Goal: Task Accomplishment & Management: Complete application form

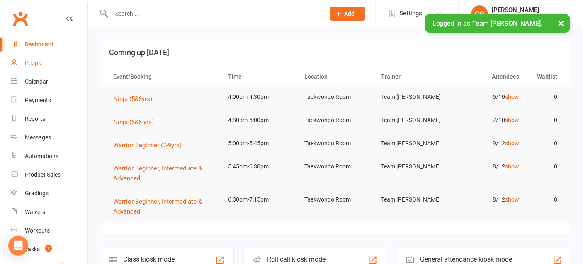
click at [36, 61] on div "People" at bounding box center [33, 63] width 17 height 7
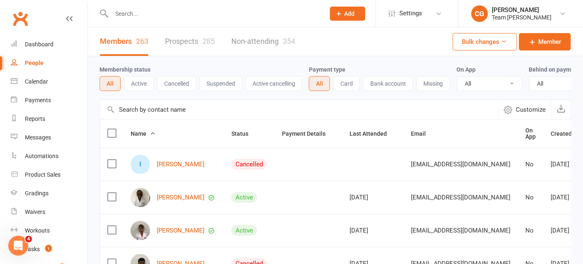
click at [343, 17] on button "Add" at bounding box center [347, 14] width 35 height 14
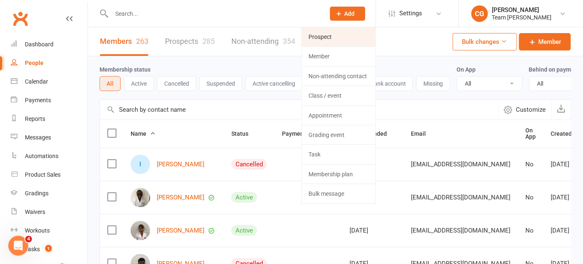
click at [337, 35] on link "Prospect" at bounding box center [339, 36] width 74 height 19
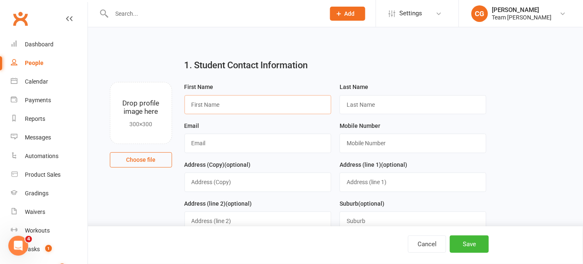
click at [214, 100] on input "text" at bounding box center [257, 104] width 147 height 19
type input "[PERSON_NAME]"
type input "Rioridan"
click at [263, 142] on input "text" at bounding box center [257, 143] width 147 height 19
paste input "[EMAIL_ADDRESS][PERSON_NAME][DOMAIN_NAME]"
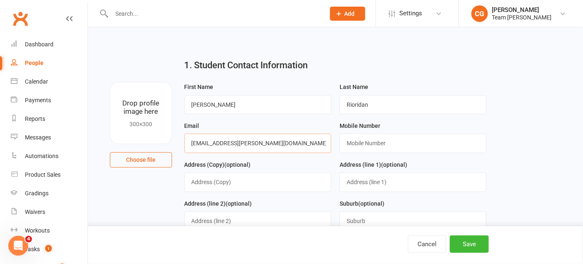
type input "[EMAIL_ADDRESS][PERSON_NAME][DOMAIN_NAME]"
click at [364, 138] on input "text" at bounding box center [413, 143] width 147 height 19
paste input "0408865262"
type input "0408865262"
click at [256, 185] on input "text" at bounding box center [257, 182] width 147 height 19
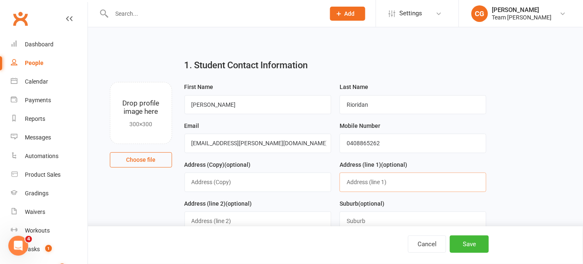
click at [361, 181] on input "text" at bounding box center [413, 182] width 147 height 19
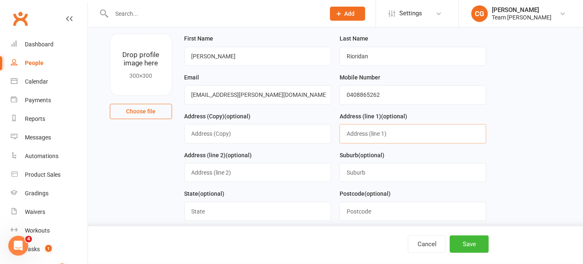
scroll to position [56, 0]
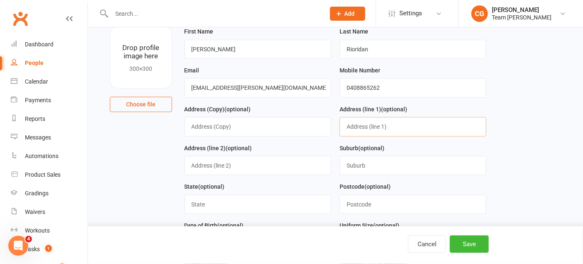
paste input "[STREET_ADDRESS]"
type input "[STREET_ADDRESS]"
click at [373, 167] on input "text" at bounding box center [413, 165] width 147 height 19
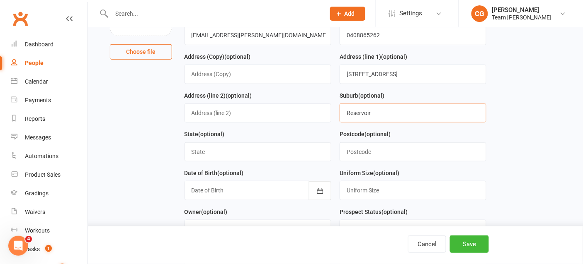
scroll to position [113, 0]
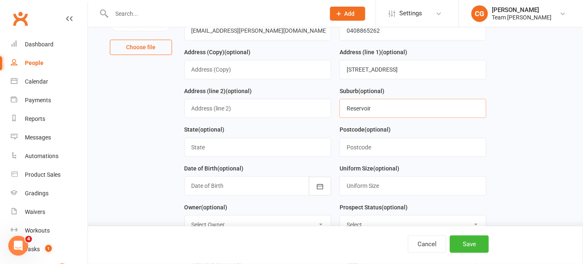
type input "Reservoir"
click at [220, 147] on input "text" at bounding box center [257, 147] width 147 height 19
type input "C"
type input "Vic"
click at [383, 152] on input "text" at bounding box center [413, 147] width 147 height 19
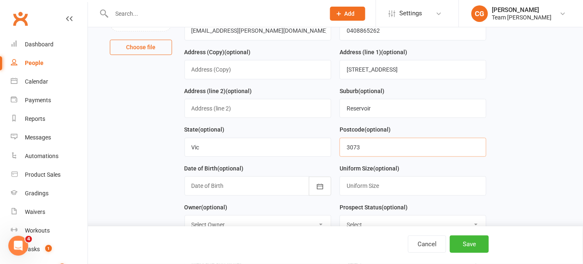
type input "3073"
click at [236, 185] on div at bounding box center [257, 186] width 147 height 19
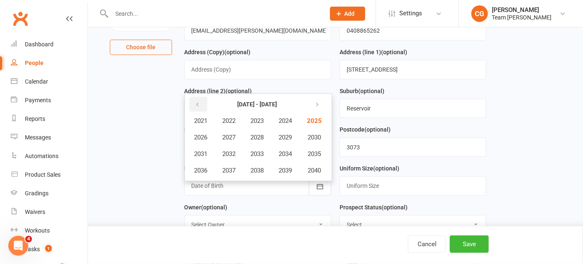
click at [197, 103] on icon "button" at bounding box center [198, 105] width 6 height 7
click at [252, 164] on button "2018" at bounding box center [257, 171] width 27 height 16
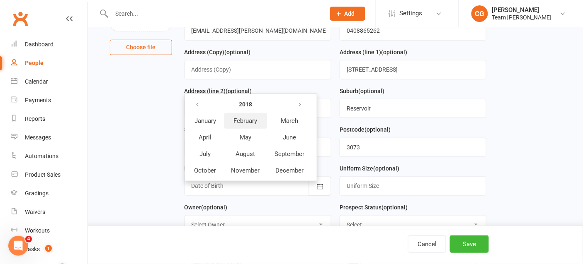
click at [252, 117] on span "February" at bounding box center [246, 120] width 24 height 7
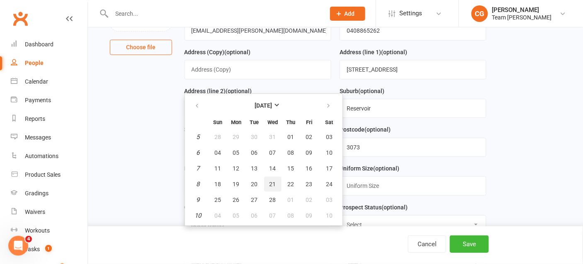
click at [269, 181] on span "21" at bounding box center [272, 184] width 7 height 7
type input "[DATE]"
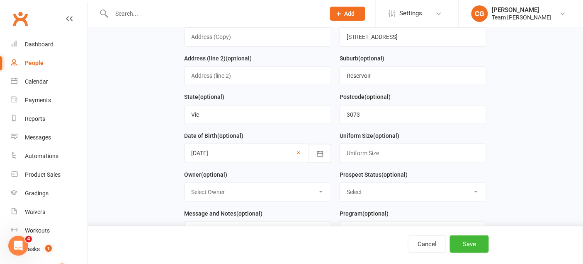
scroll to position [151, 0]
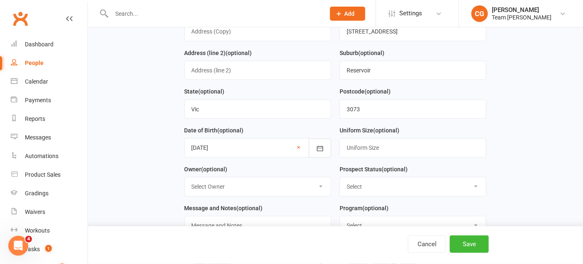
click at [286, 183] on select "Select Owner [PERSON_NAME] [PERSON_NAME] Admin Ivanhoe Team Carlo Accounts Team…" at bounding box center [258, 187] width 146 height 18
select select "7"
click at [185, 178] on select "Select Owner [PERSON_NAME] [PERSON_NAME] Admin Ivanhoe Team Carlo Accounts Team…" at bounding box center [258, 187] width 146 height 18
click at [382, 183] on select "Select Open Closed Website Lead Term follow up Waitlist Re-Target Funnel 1st co…" at bounding box center [413, 187] width 146 height 18
select select "Open"
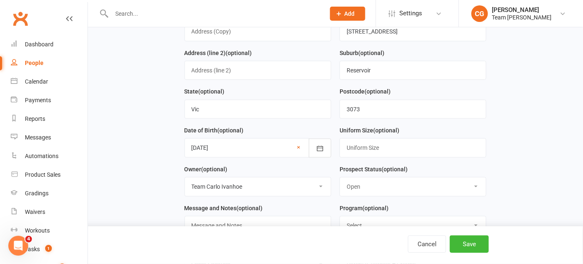
click at [340, 178] on select "Select Open Closed Website Lead Term follow up Waitlist Re-Target Funnel 1st co…" at bounding box center [413, 187] width 146 height 18
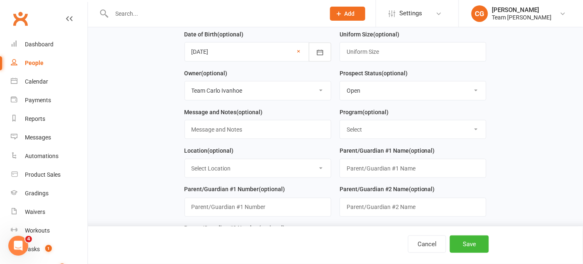
scroll to position [255, 0]
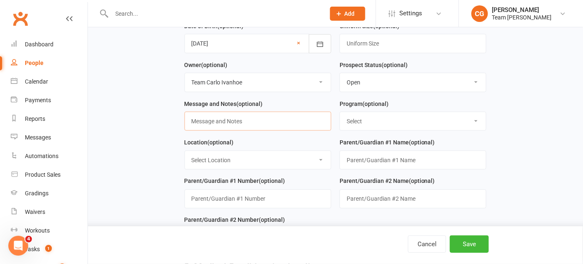
click at [236, 112] on input "text" at bounding box center [257, 121] width 147 height 19
type input "Transfer from PN"
click at [365, 118] on select "Select Taekinda Program Ninja Program Warrior Program Juniors Program Adults Pr…" at bounding box center [413, 121] width 146 height 18
click at [364, 120] on select "Select Taekinda Program Ninja Program Warrior Program Juniors Program Adults Pr…" at bounding box center [413, 121] width 146 height 18
select select "Warrior Program"
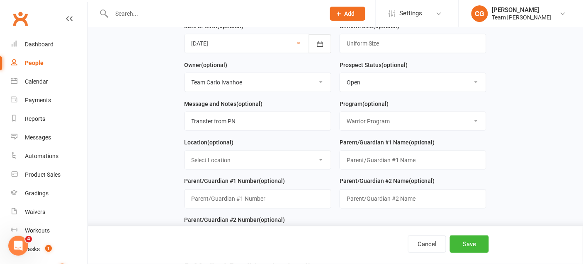
click at [340, 112] on select "Select Taekinda Program Ninja Program Warrior Program Juniors Program Adults Pr…" at bounding box center [413, 121] width 146 height 18
click at [256, 162] on select "Select Location Taekwondo Room Teakwondo @ [GEOGRAPHIC_DATA]" at bounding box center [258, 160] width 146 height 18
select select "0"
click at [185, 151] on select "Select Location Taekwondo Room Teakwondo @ [GEOGRAPHIC_DATA]" at bounding box center [258, 160] width 146 height 18
click at [367, 159] on input "text" at bounding box center [413, 160] width 147 height 19
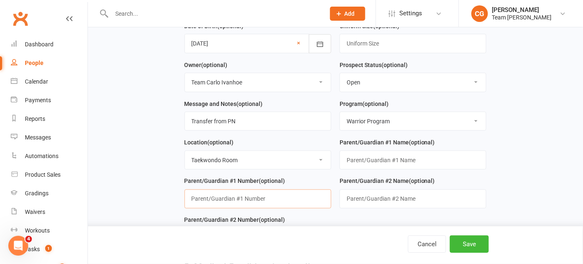
click at [245, 198] on input "text" at bounding box center [257, 199] width 147 height 19
click at [401, 154] on input "text" at bounding box center [413, 160] width 147 height 19
paste input "[PERSON_NAME]"
type input "[PERSON_NAME]"
click at [230, 196] on input "text" at bounding box center [257, 199] width 147 height 19
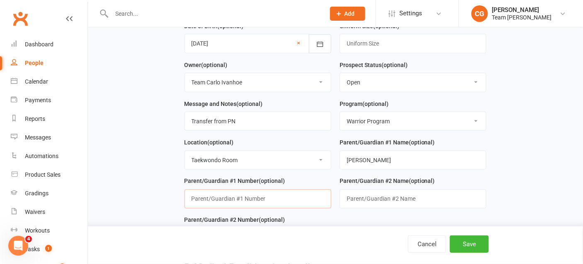
paste input "0401814171"
type input "0401814171"
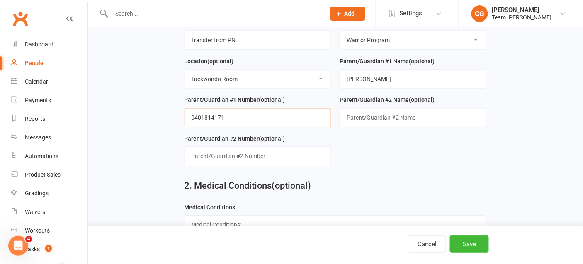
scroll to position [382, 0]
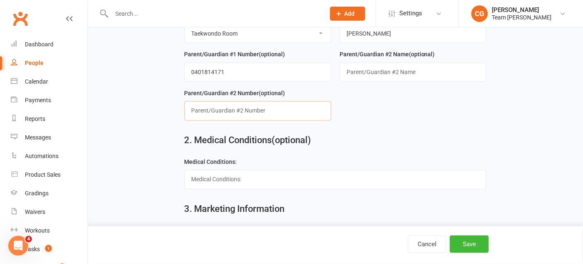
click at [233, 106] on input "text" at bounding box center [257, 111] width 147 height 19
paste input "0408865262"
type input "0408865262"
click at [389, 65] on input "text" at bounding box center [413, 72] width 147 height 19
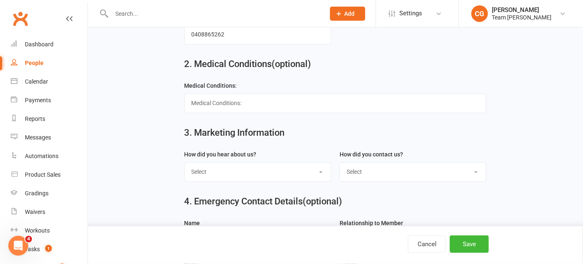
scroll to position [465, 0]
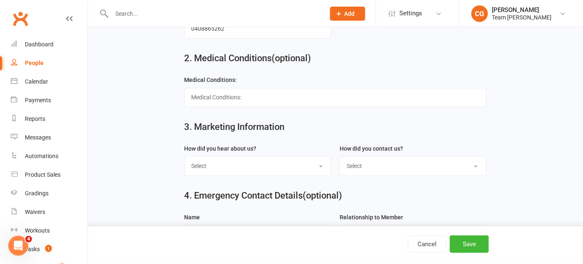
type input "Leonie"
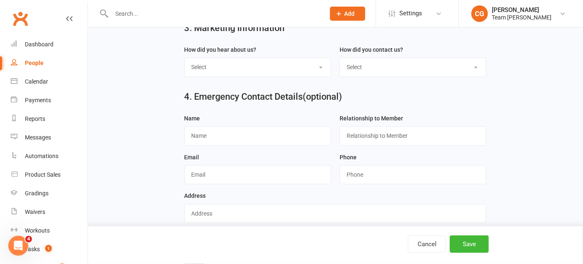
scroll to position [564, 0]
click at [247, 67] on select "Select Google Website Facebook Marketing Instagram Word of mouth Location Signa…" at bounding box center [258, 67] width 146 height 18
select select "Team Carlo Location Transfer"
click at [185, 58] on select "Select Google Website Facebook Marketing Instagram Word of mouth Location Signa…" at bounding box center [258, 67] width 146 height 18
click at [364, 61] on select "Select 1800 Team Carlo Website Email Team Carlo Location Mobile Facebook Ad Cam…" at bounding box center [413, 67] width 146 height 18
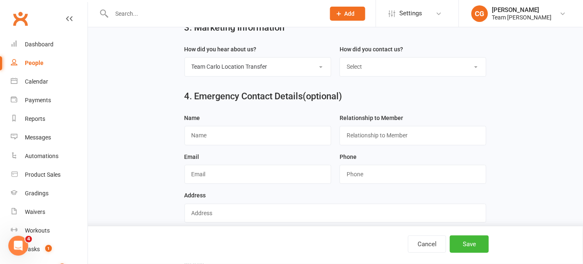
select select "Team Carlo Location Transfer"
click at [340, 58] on select "Select 1800 Team Carlo Website Email Team Carlo Location Mobile Facebook Ad Cam…" at bounding box center [413, 67] width 146 height 18
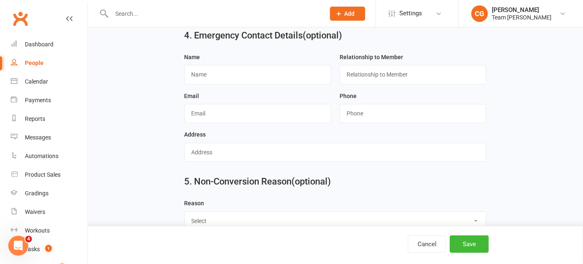
scroll to position [639, 0]
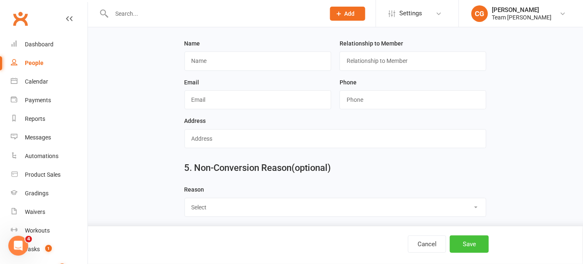
click at [454, 245] on button "Save" at bounding box center [469, 244] width 39 height 17
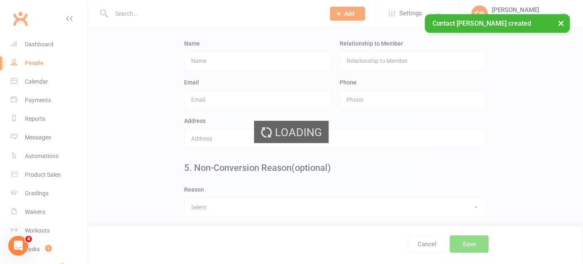
scroll to position [0, 0]
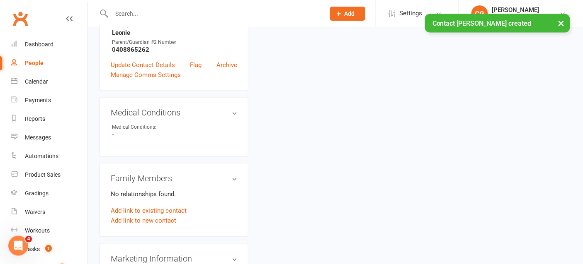
scroll to position [332, 0]
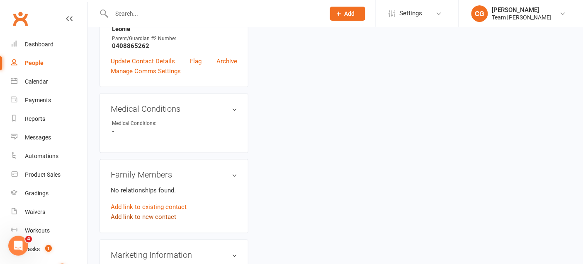
click at [145, 213] on link "Add link to new contact" at bounding box center [143, 218] width 65 height 10
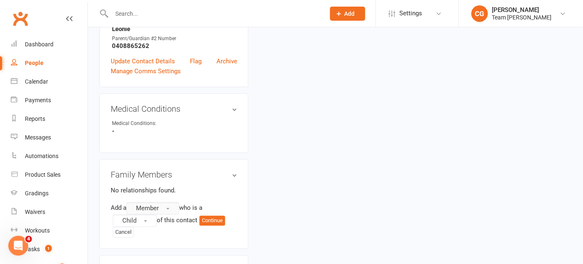
click at [163, 203] on button "Member" at bounding box center [152, 209] width 53 height 12
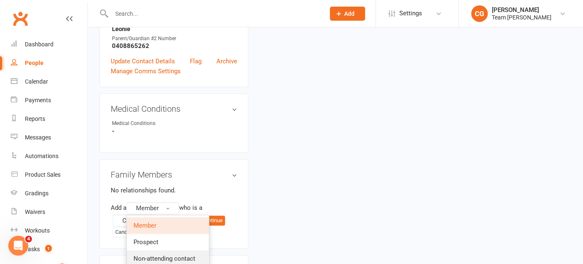
click at [163, 256] on span "Non-attending contact" at bounding box center [164, 259] width 62 height 7
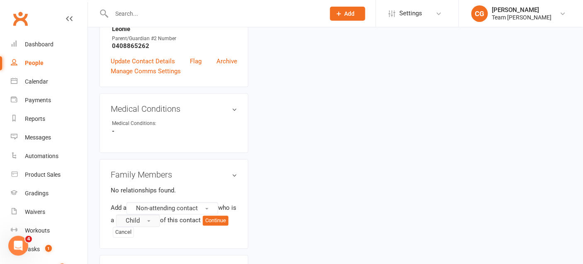
click at [143, 215] on button "Child" at bounding box center [138, 221] width 44 height 12
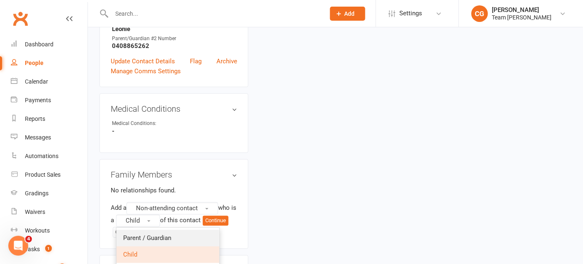
click at [156, 235] on span "Parent / Guardian" at bounding box center [147, 238] width 48 height 7
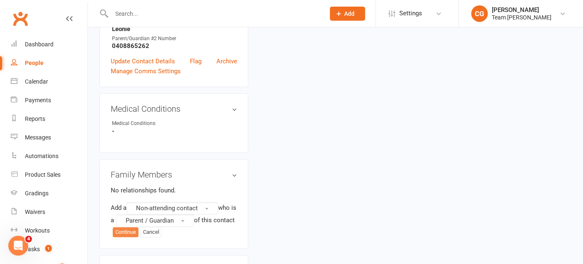
click at [138, 228] on button "Continue" at bounding box center [126, 233] width 26 height 10
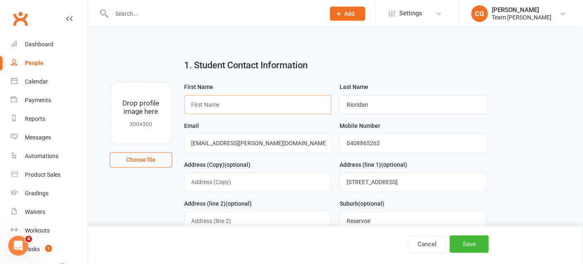
click at [218, 103] on input "text" at bounding box center [257, 104] width 147 height 19
type input "E"
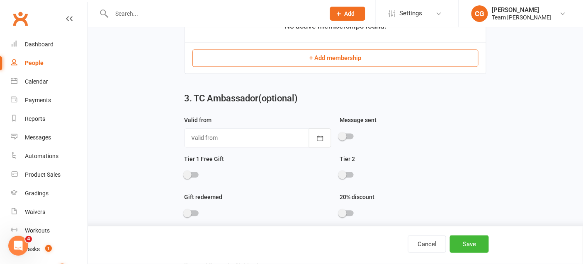
scroll to position [475, 0]
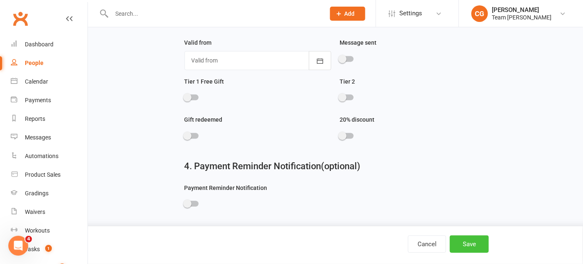
type input "Leonie"
click at [467, 244] on button "Save" at bounding box center [469, 244] width 39 height 17
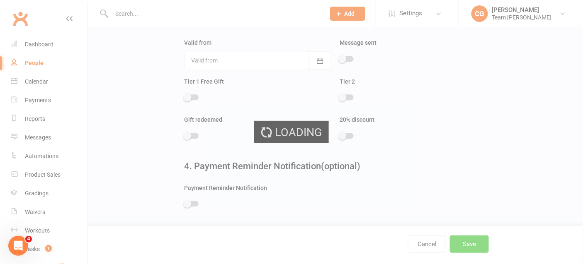
scroll to position [0, 0]
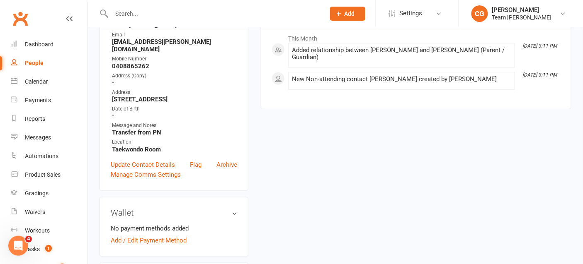
scroll to position [191, 0]
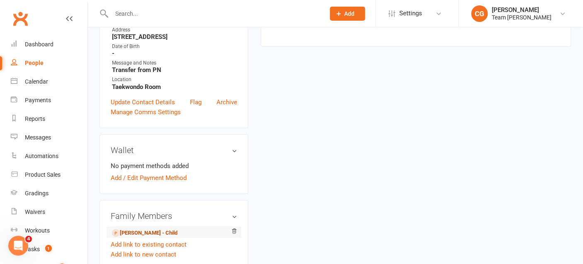
click at [147, 229] on link "[PERSON_NAME] - Child" at bounding box center [144, 233] width 65 height 9
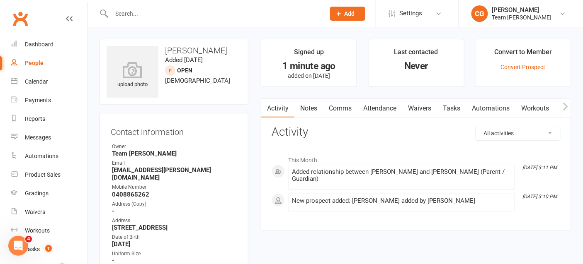
click at [373, 107] on link "Attendance" at bounding box center [379, 108] width 45 height 19
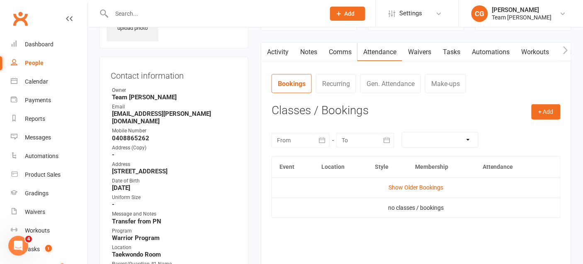
scroll to position [59, 0]
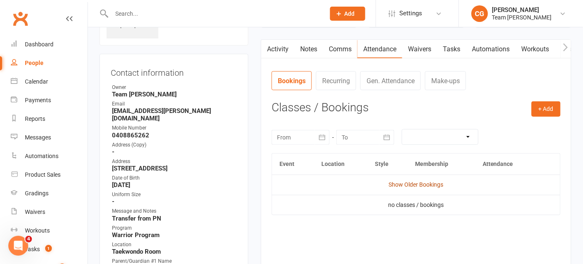
click at [416, 183] on link "Show Older Bookings" at bounding box center [416, 185] width 55 height 7
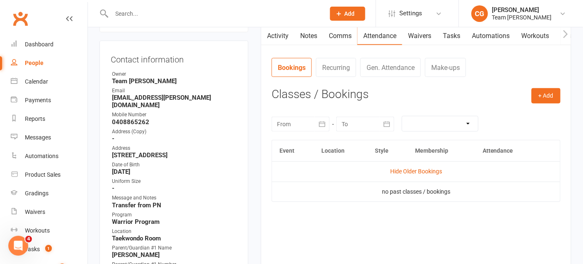
scroll to position [75, 0]
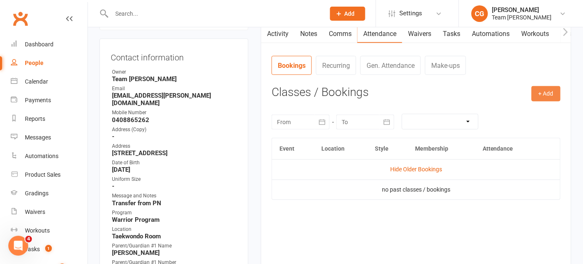
click at [544, 90] on button "+ Add" at bounding box center [545, 93] width 29 height 15
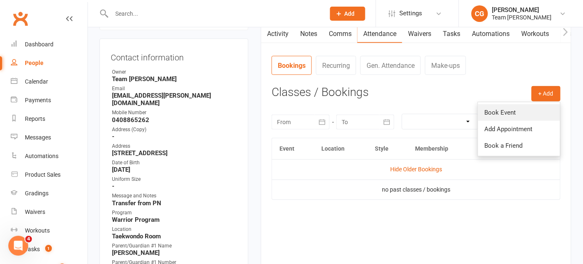
click at [514, 109] on link "Book Event" at bounding box center [519, 112] width 82 height 17
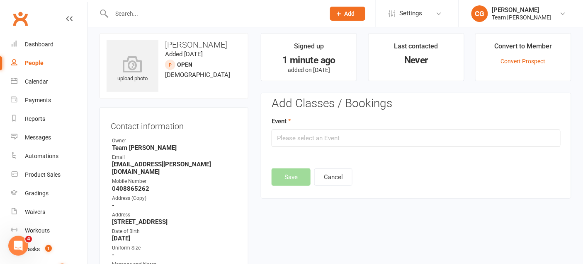
scroll to position [0, 0]
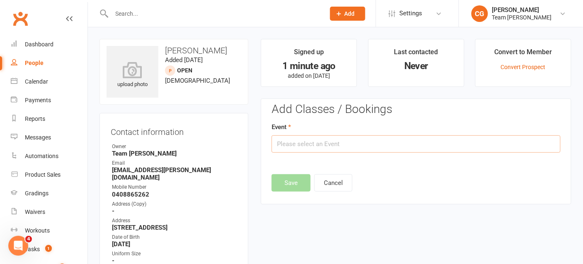
click at [397, 138] on input "text" at bounding box center [416, 144] width 289 height 17
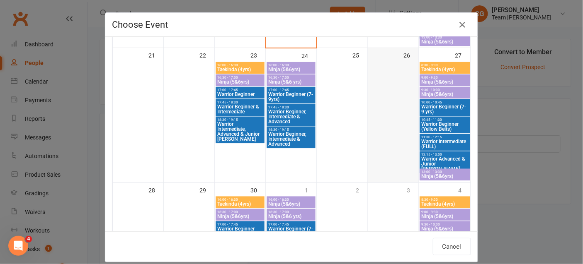
scroll to position [491, 0]
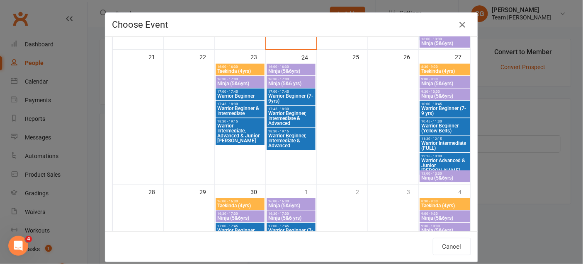
click at [447, 144] on span "Warrior Intermediate (FULL)" at bounding box center [445, 146] width 48 height 10
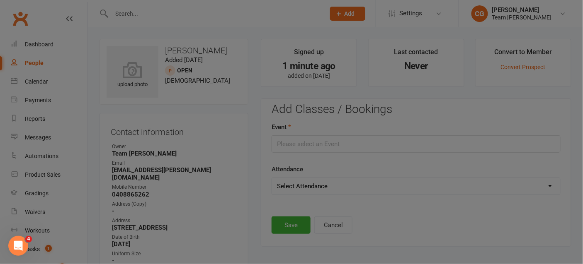
type input "Warrior Intermediate (FULL) - [DATE] 11:30:00 AM"
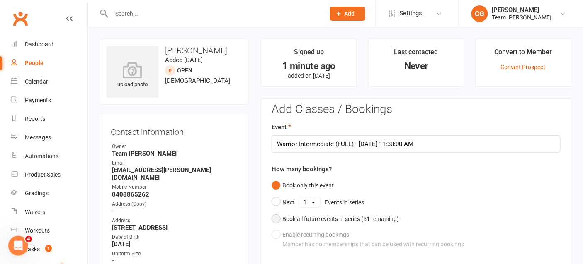
click at [289, 216] on div "Book all future events in series ( 51 remaining)" at bounding box center [340, 219] width 116 height 9
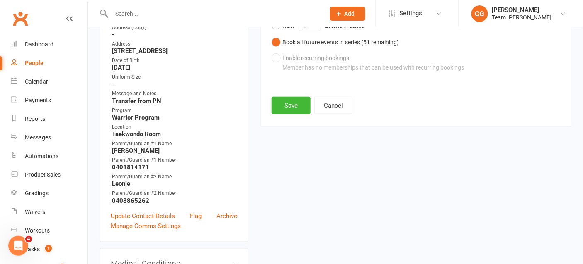
scroll to position [175, 0]
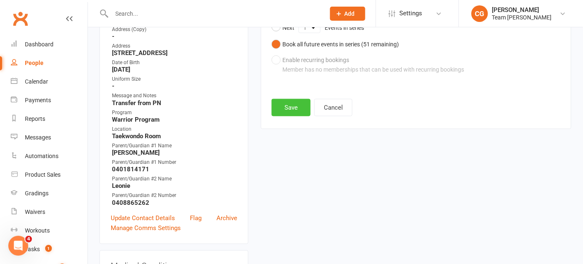
click at [287, 105] on button "Save" at bounding box center [291, 107] width 39 height 17
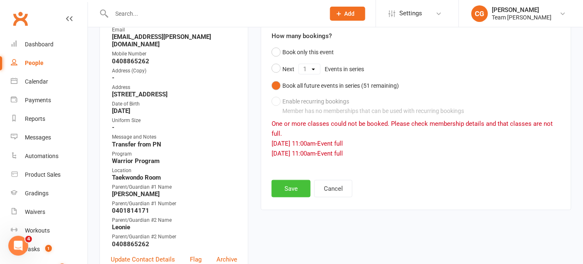
scroll to position [143, 0]
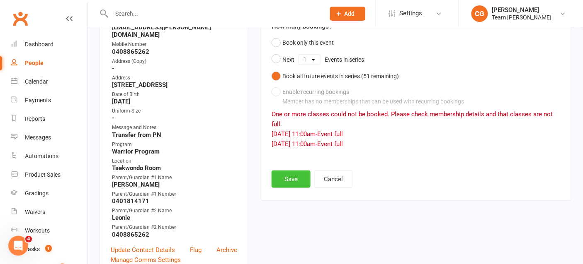
click at [292, 175] on button "Save" at bounding box center [291, 179] width 39 height 17
click at [35, 78] on link "Calendar" at bounding box center [49, 82] width 77 height 19
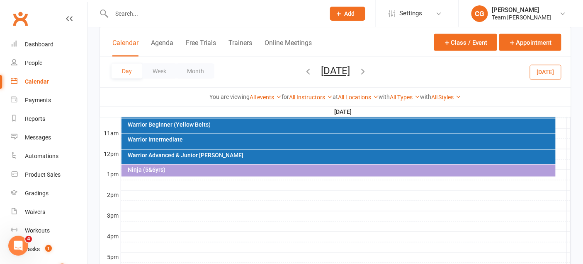
scroll to position [250, 0]
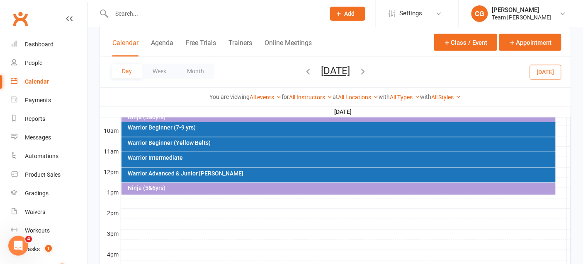
click at [303, 158] on div "Warrior Intermediate" at bounding box center [340, 158] width 426 height 6
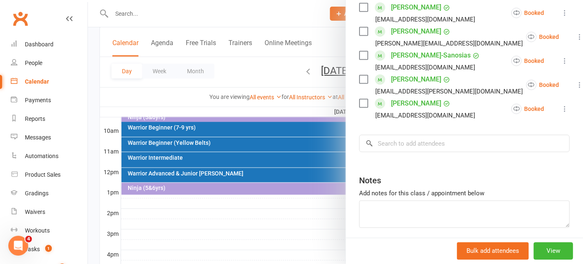
scroll to position [279, 0]
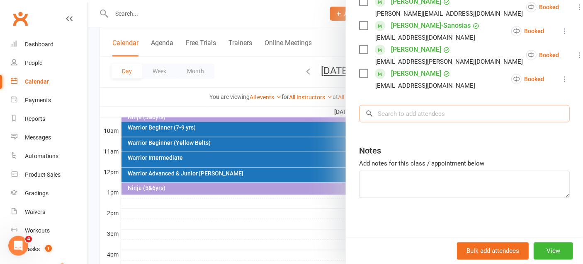
click at [413, 118] on input "search" at bounding box center [464, 113] width 211 height 17
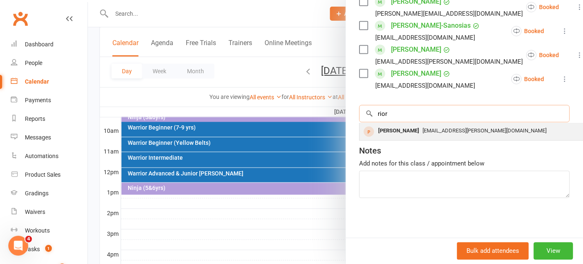
type input "rior"
click at [416, 131] on div "[PERSON_NAME]" at bounding box center [399, 131] width 48 height 12
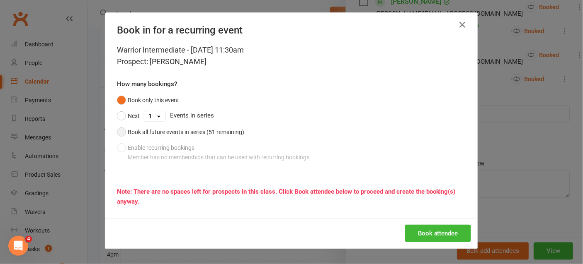
click at [152, 133] on div "Book all future events in series (51 remaining)" at bounding box center [186, 132] width 116 height 9
click at [438, 232] on button "Book attendee" at bounding box center [438, 233] width 66 height 17
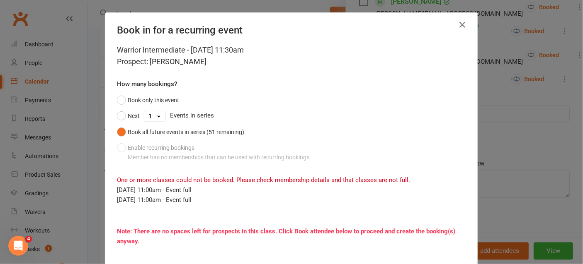
click at [159, 116] on select "1 2 3 4 5 6 7 8 9 10 11 12 13 14 15 16 17 18 19 20 21 22 23 24 25 26 27 28 29 3…" at bounding box center [154, 117] width 21 height 10
select select "9"
click at [144, 112] on select "1 2 3 4 5 6 7 8 9 10 11 12 13 14 15 16 17 18 19 20 21 22 23 24 25 26 27 28 29 3…" at bounding box center [154, 117] width 21 height 10
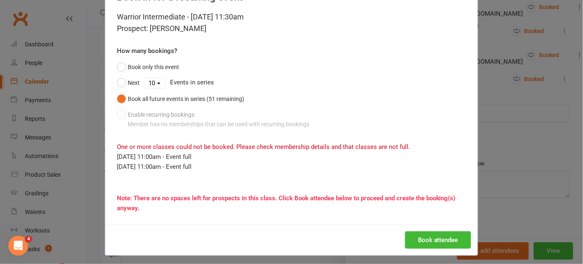
scroll to position [36, 0]
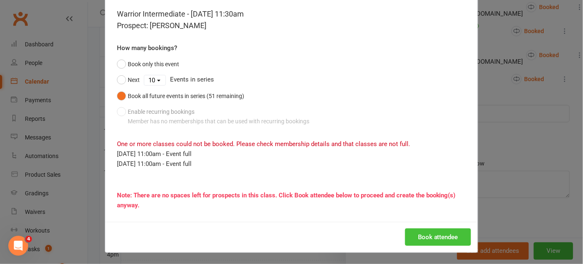
click at [415, 231] on button "Book attendee" at bounding box center [438, 237] width 66 height 17
click at [432, 233] on button "Book attendee" at bounding box center [438, 237] width 66 height 17
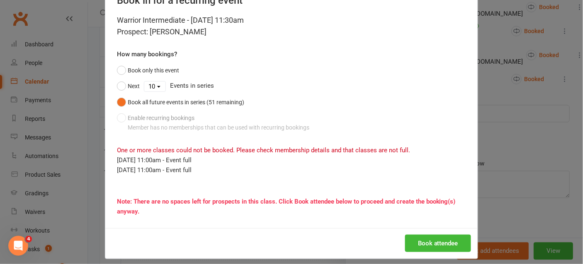
scroll to position [19, 0]
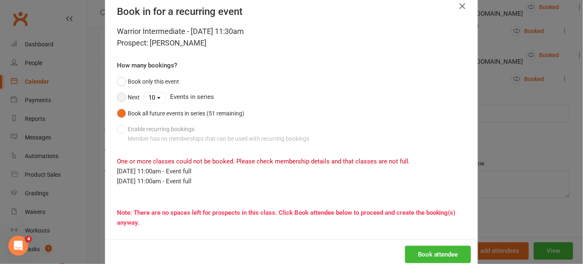
click at [121, 97] on button "Next" at bounding box center [128, 98] width 23 height 16
click at [451, 249] on button "Book attendee" at bounding box center [438, 254] width 66 height 17
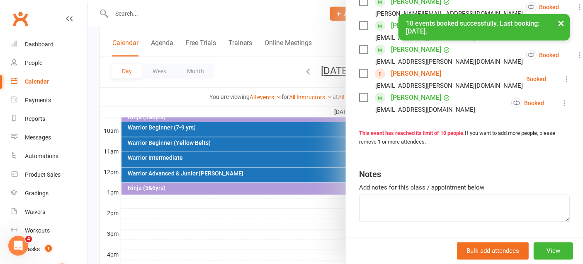
click at [560, 25] on button "×" at bounding box center [561, 23] width 15 height 18
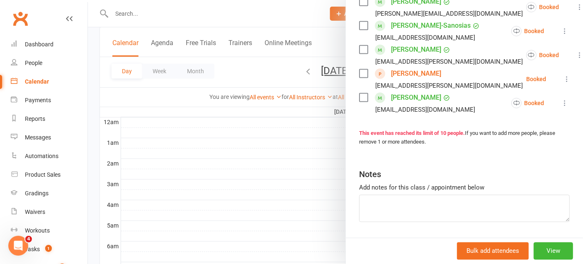
scroll to position [0, 0]
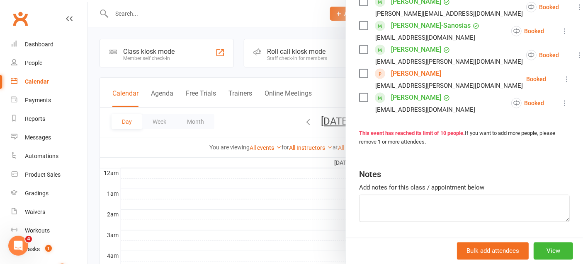
click at [162, 12] on div at bounding box center [335, 132] width 495 height 264
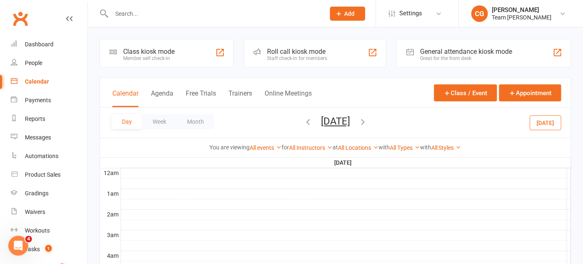
click at [162, 13] on input "text" at bounding box center [214, 14] width 210 height 12
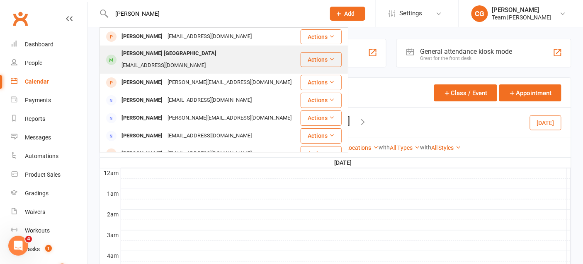
type input "[PERSON_NAME]"
click at [161, 60] on div "[EMAIL_ADDRESS][DOMAIN_NAME]" at bounding box center [163, 66] width 89 height 12
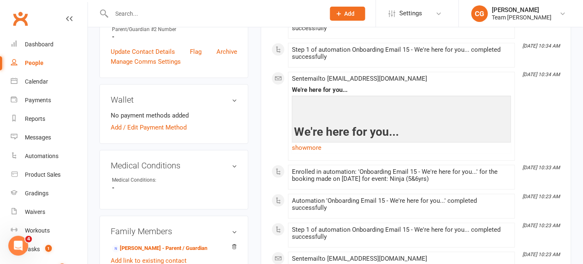
scroll to position [398, 0]
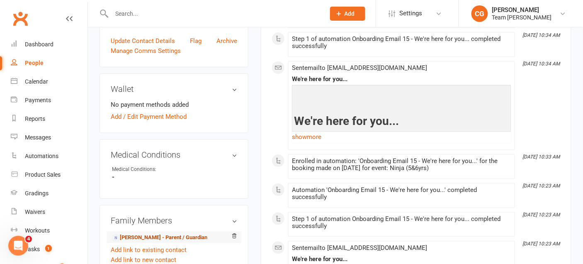
click at [151, 234] on link "[PERSON_NAME] - Parent / Guardian" at bounding box center [159, 238] width 95 height 9
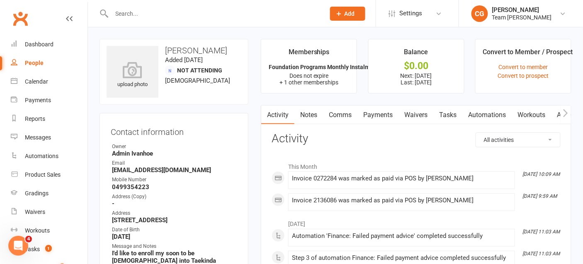
click at [385, 115] on link "Payments" at bounding box center [377, 115] width 41 height 19
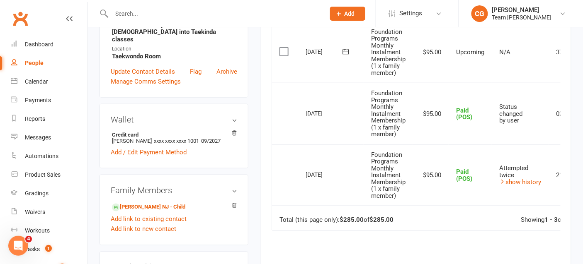
scroll to position [232, 0]
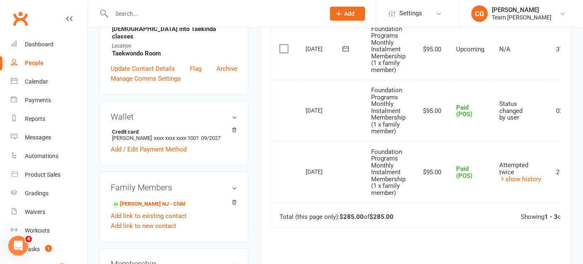
click at [155, 10] on input "text" at bounding box center [214, 14] width 210 height 12
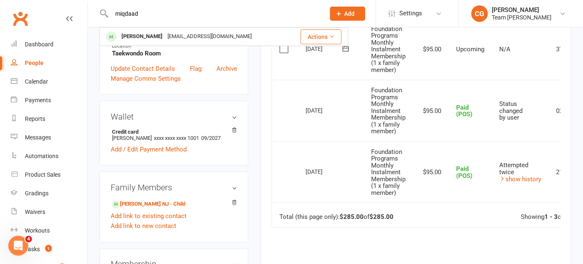
type input "miqdaad"
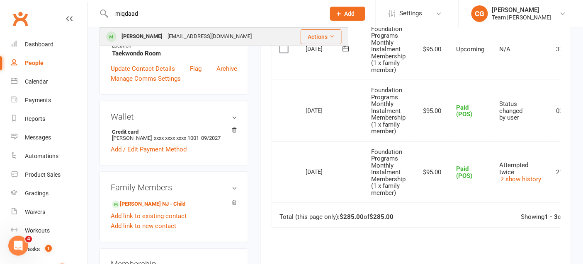
click at [168, 37] on div "[EMAIL_ADDRESS][DOMAIN_NAME]" at bounding box center [209, 37] width 89 height 12
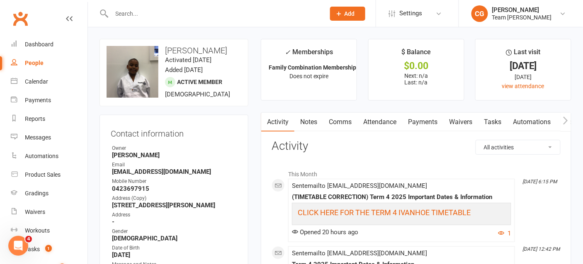
click at [424, 120] on link "Payments" at bounding box center [422, 122] width 41 height 19
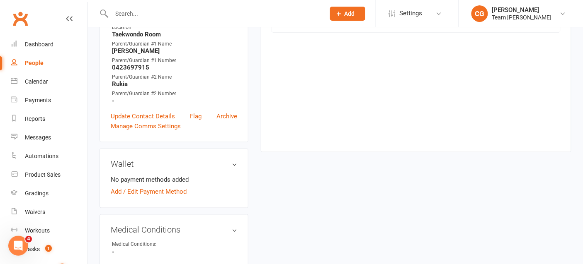
scroll to position [380, 0]
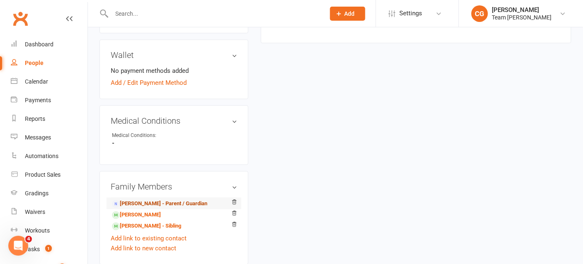
click at [176, 209] on link "[PERSON_NAME] - Parent / Guardian" at bounding box center [159, 204] width 95 height 9
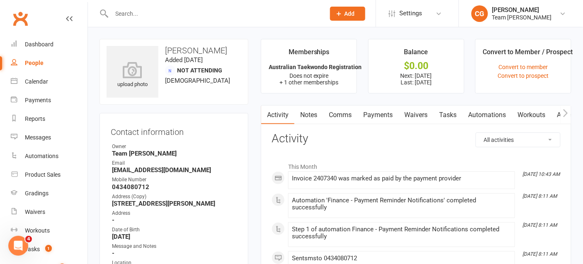
click at [376, 114] on link "Payments" at bounding box center [377, 115] width 41 height 19
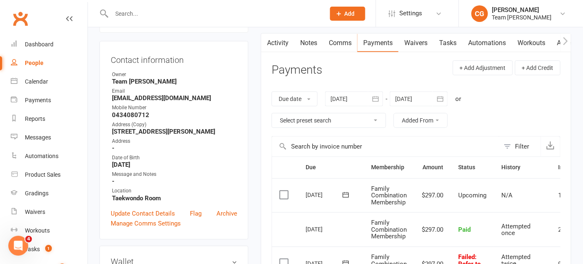
scroll to position [73, 0]
click at [377, 97] on icon "button" at bounding box center [375, 98] width 6 height 5
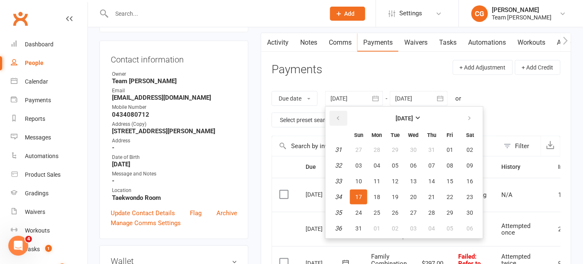
click at [337, 120] on icon "button" at bounding box center [338, 118] width 6 height 7
click at [374, 161] on button "07" at bounding box center [376, 165] width 17 height 15
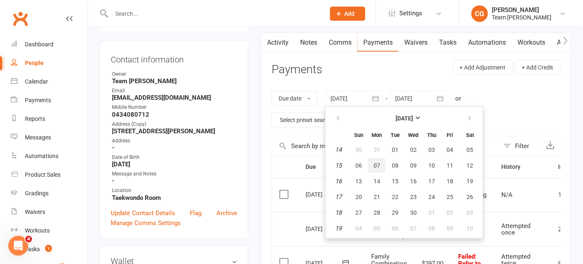
type input "[DATE]"
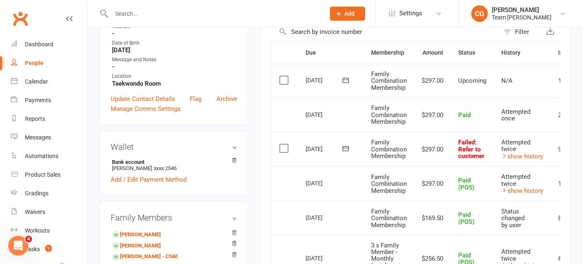
scroll to position [183, 0]
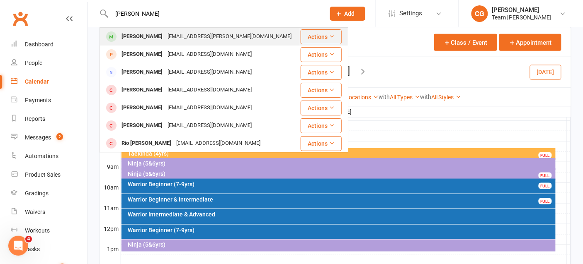
type input "quinn rio"
click at [145, 37] on div "Quinn Riordan" at bounding box center [142, 37] width 46 height 12
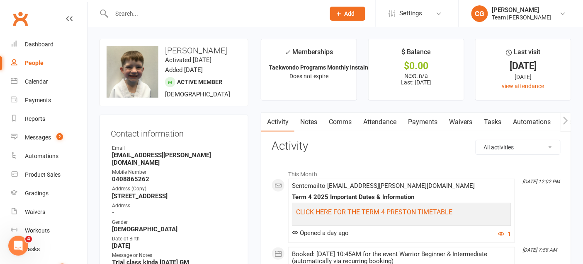
click at [141, 197] on strong "1 Fulham Grove Reservoir VIC 3073" at bounding box center [174, 196] width 125 height 7
click at [151, 163] on strong "[EMAIL_ADDRESS][PERSON_NAME][DOMAIN_NAME]" at bounding box center [174, 159] width 125 height 15
copy render-form-field "[EMAIL_ADDRESS][PERSON_NAME][DOMAIN_NAME]"
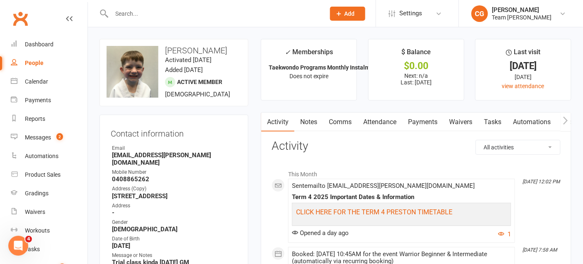
click at [133, 178] on strong "0408865262" at bounding box center [174, 179] width 125 height 7
copy strong "0408865262"
drag, startPoint x: 110, startPoint y: 199, endPoint x: 157, endPoint y: 199, distance: 46.8
click at [157, 199] on div "Contact information Owner Email leonie.riordan@gmail.com Mobile Number 04088652…" at bounding box center [173, 259] width 149 height 289
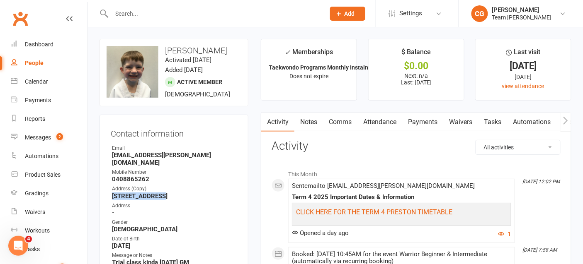
copy strong "[STREET_ADDRESS]"
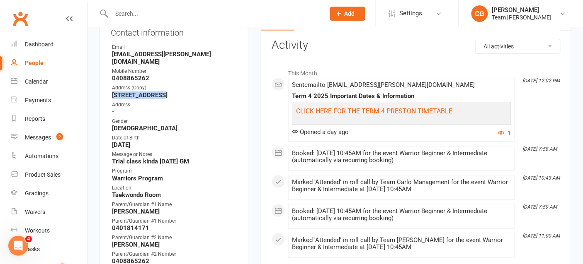
scroll to position [124, 0]
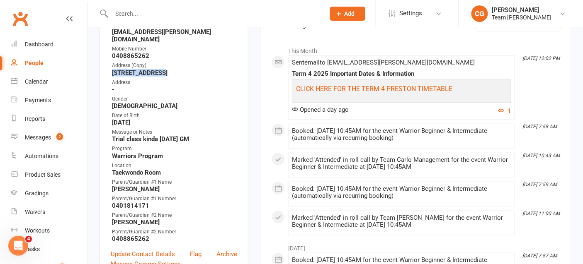
click at [133, 189] on strong "[PERSON_NAME]" at bounding box center [174, 189] width 125 height 7
copy render-form-field "[PERSON_NAME]"
click at [133, 205] on strong "0401814171" at bounding box center [174, 205] width 125 height 7
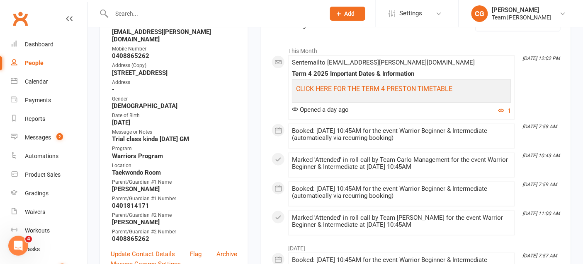
click at [133, 205] on strong "0401814171" at bounding box center [174, 205] width 125 height 7
copy render-form-field "0401814171"
click at [138, 239] on strong "0408865262" at bounding box center [174, 238] width 125 height 7
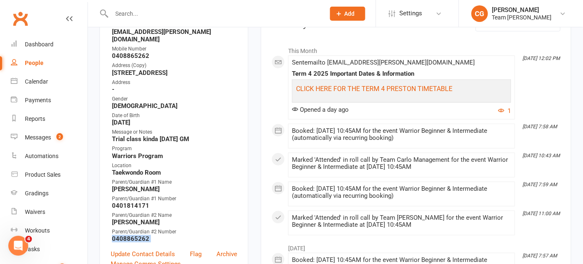
click at [138, 239] on strong "0408865262" at bounding box center [174, 238] width 125 height 7
copy render-form-field "0408865262"
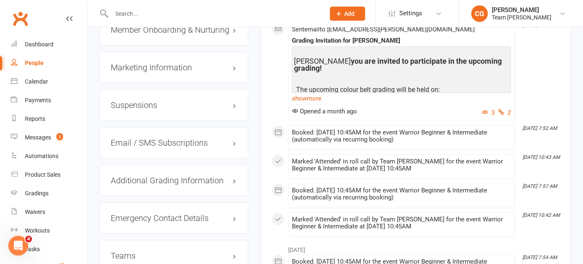
scroll to position [871, 0]
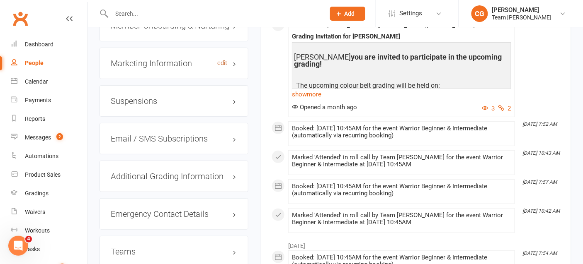
click at [225, 60] on link "edit" at bounding box center [222, 63] width 10 height 7
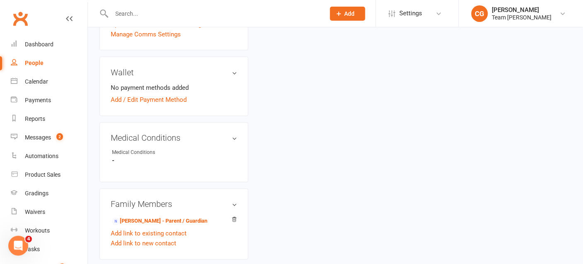
scroll to position [357, 0]
